Goal: Task Accomplishment & Management: Use online tool/utility

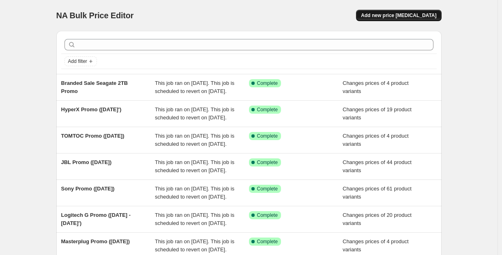
click at [398, 17] on span "Add new price [MEDICAL_DATA]" at bounding box center [398, 15] width 75 height 6
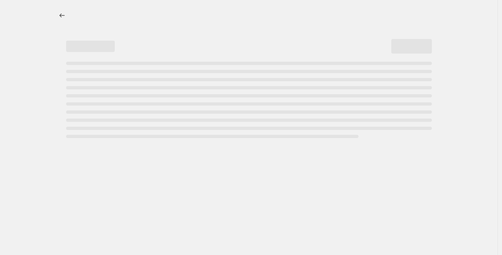
select select "percentage"
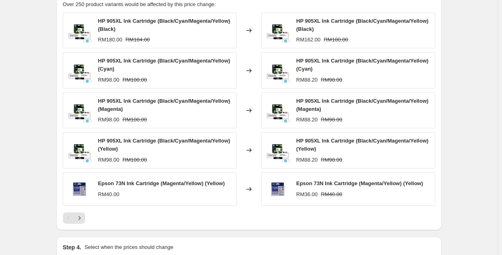
scroll to position [567, 0]
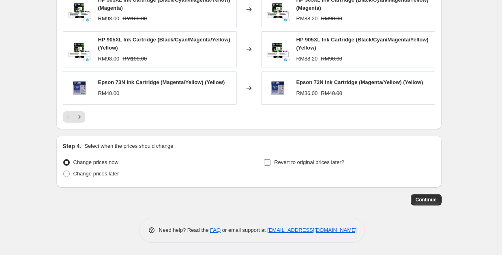
click at [292, 167] on label "Revert to original prices later?" at bounding box center [303, 161] width 81 height 11
click at [270, 165] on input "Revert to original prices later?" at bounding box center [267, 162] width 6 height 6
checkbox input "true"
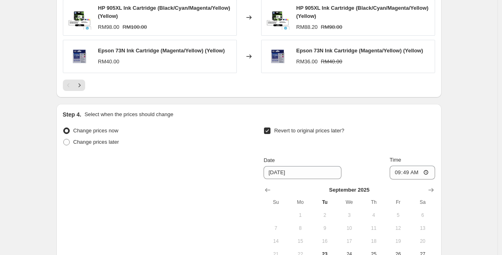
scroll to position [607, 0]
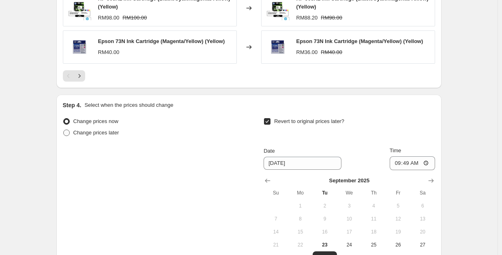
click at [93, 135] on span "Change prices later" at bounding box center [96, 132] width 46 height 6
click at [64, 130] on input "Change prices later" at bounding box center [63, 129] width 0 height 0
radio input "true"
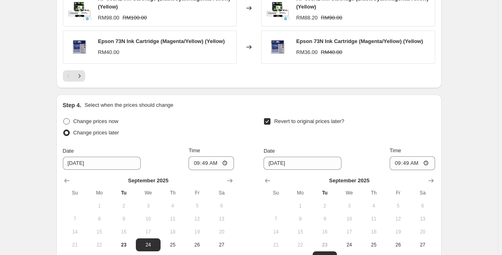
click at [90, 122] on span "Change prices now" at bounding box center [95, 121] width 45 height 6
click at [64, 118] on input "Change prices now" at bounding box center [63, 118] width 0 height 0
radio input "true"
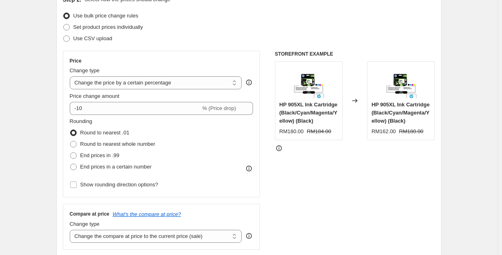
scroll to position [80, 0]
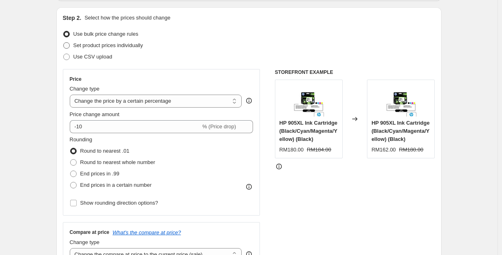
click at [94, 46] on span "Set product prices individually" at bounding box center [108, 45] width 70 height 6
click at [64, 43] on input "Set product prices individually" at bounding box center [63, 42] width 0 height 0
radio input "true"
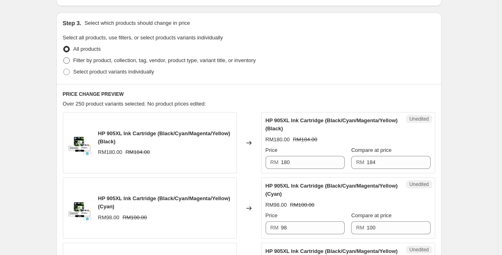
scroll to position [161, 0]
click at [88, 73] on span "Select product variants individually" at bounding box center [113, 71] width 81 height 6
click at [64, 69] on input "Select product variants individually" at bounding box center [63, 68] width 0 height 0
radio input "true"
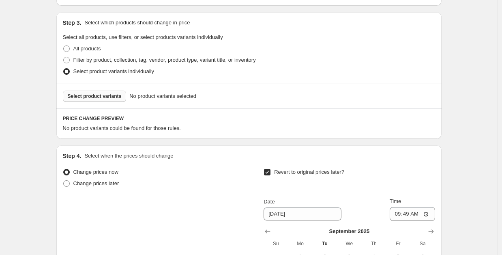
click at [94, 99] on span "Select product variants" at bounding box center [95, 96] width 54 height 6
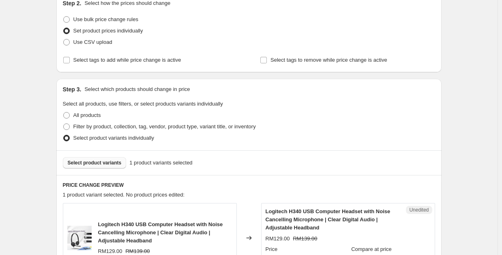
scroll to position [0, 0]
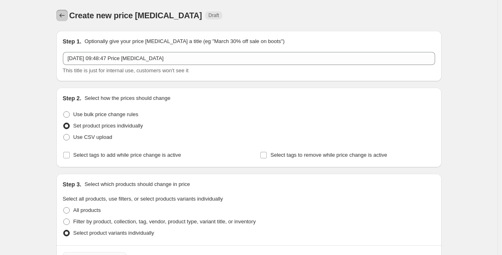
click at [64, 15] on icon "Price change jobs" at bounding box center [62, 15] width 8 height 8
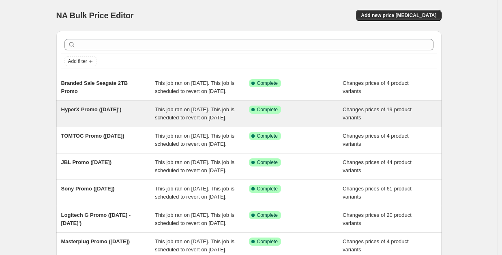
click at [191, 120] on span "This job ran on [DATE]. This job is scheduled to revert on [DATE]." at bounding box center [194, 113] width 79 height 14
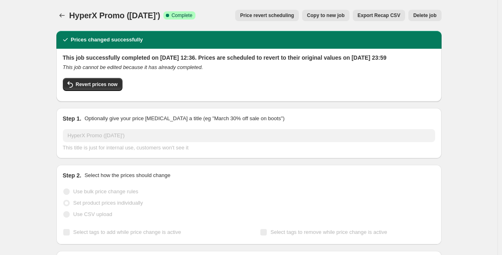
click at [330, 17] on span "Copy to new job" at bounding box center [326, 15] width 38 height 6
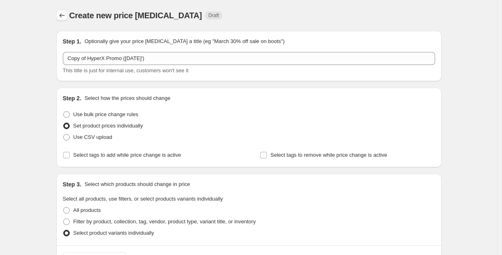
click at [62, 15] on icon "Price change jobs" at bounding box center [61, 15] width 5 height 4
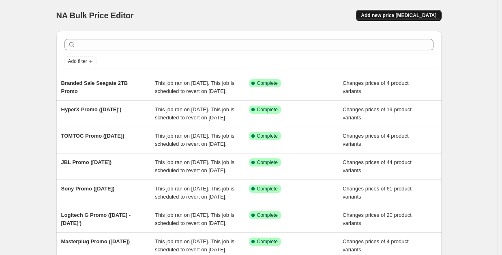
click at [401, 16] on span "Add new price [MEDICAL_DATA]" at bounding box center [398, 15] width 75 height 6
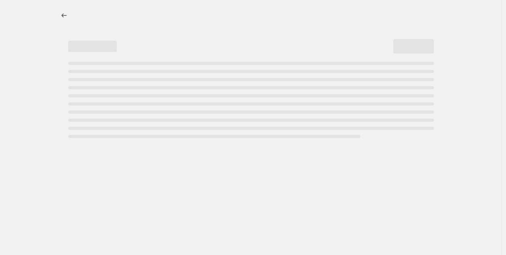
select select "percentage"
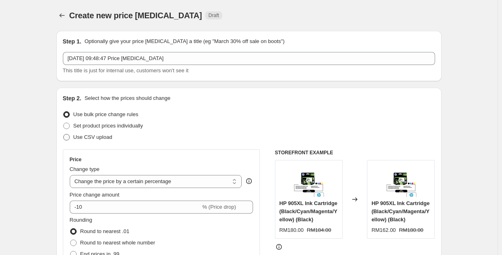
click at [88, 139] on span "Use CSV upload" at bounding box center [92, 137] width 39 height 6
click at [64, 134] on input "Use CSV upload" at bounding box center [63, 134] width 0 height 0
radio input "true"
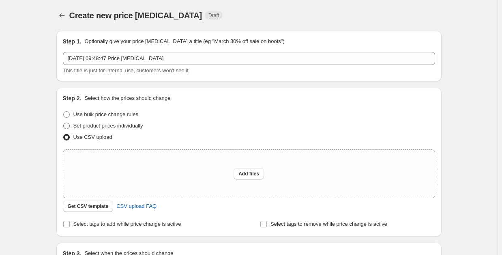
click at [92, 126] on span "Set product prices individually" at bounding box center [108, 125] width 70 height 6
click at [64, 123] on input "Set product prices individually" at bounding box center [63, 122] width 0 height 0
radio input "true"
